Goal: Task Accomplishment & Management: Complete application form

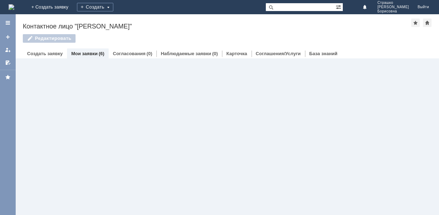
click at [93, 53] on link "Мои заявки" at bounding box center [84, 53] width 26 height 5
click at [86, 53] on link "Мои заявки" at bounding box center [84, 53] width 26 height 5
click at [78, 53] on link "Мои заявки" at bounding box center [84, 53] width 26 height 5
click at [85, 54] on link "Мои заявки" at bounding box center [84, 53] width 26 height 5
click at [90, 52] on link "Мои заявки" at bounding box center [84, 53] width 26 height 5
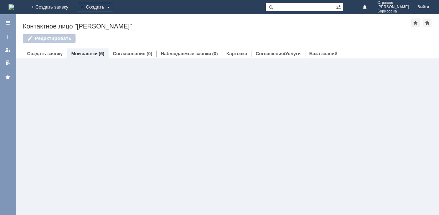
click at [87, 53] on link "Мои заявки" at bounding box center [84, 53] width 26 height 5
click at [49, 53] on link "Создать заявку" at bounding box center [45, 53] width 36 height 5
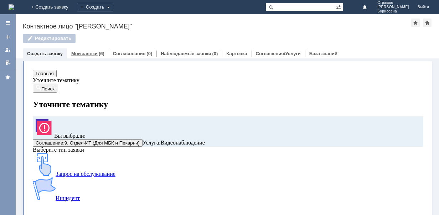
click at [85, 56] on link "Мои заявки" at bounding box center [84, 53] width 26 height 5
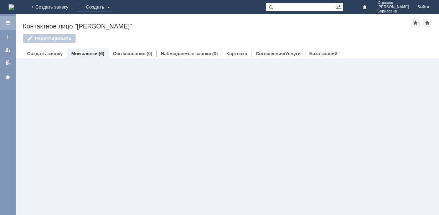
click at [10, 21] on div at bounding box center [8, 23] width 6 height 6
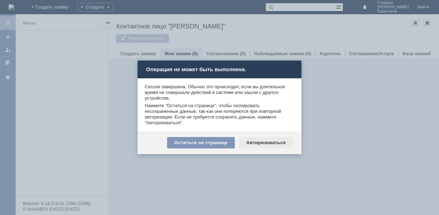
click at [254, 146] on div "Авторизоваться" at bounding box center [266, 142] width 54 height 11
